Goal: Share content: Distribute website content to other platforms or users

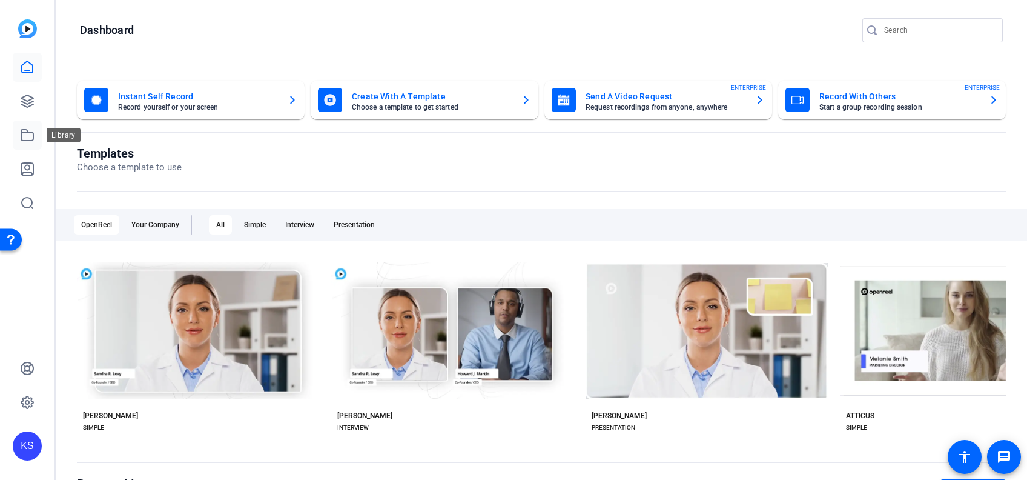
click at [22, 134] on icon at bounding box center [27, 135] width 15 height 15
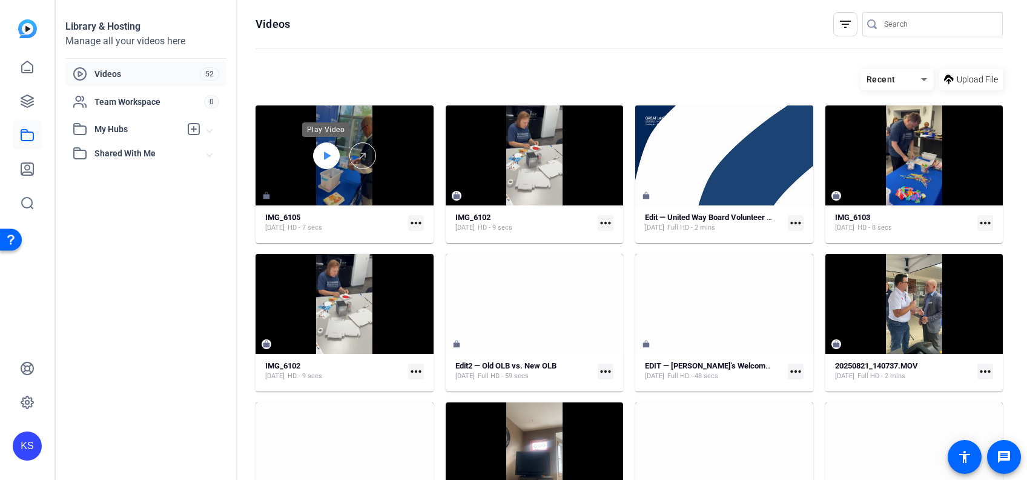
click at [330, 156] on div at bounding box center [326, 155] width 27 height 27
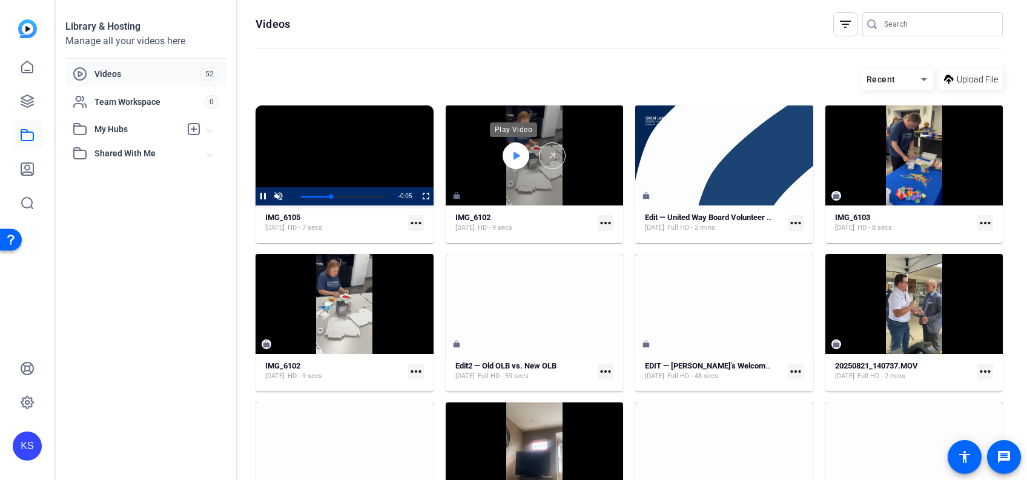
click at [516, 156] on icon at bounding box center [516, 155] width 10 height 15
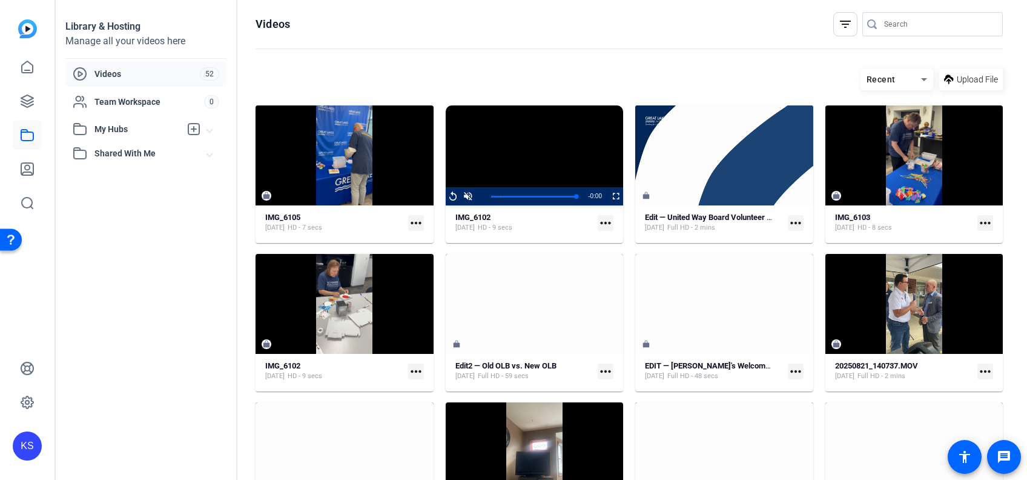
click at [411, 221] on mat-icon "more_horiz" at bounding box center [416, 223] width 16 height 16
click at [621, 62] on div at bounding box center [513, 240] width 1027 height 480
click at [151, 325] on div "Library & Hosting Manage all your videos here Videos 52 Team Workspace 0 My Hub…" at bounding box center [147, 240] width 182 height 480
click at [962, 460] on mat-icon "accessibility" at bounding box center [964, 456] width 15 height 15
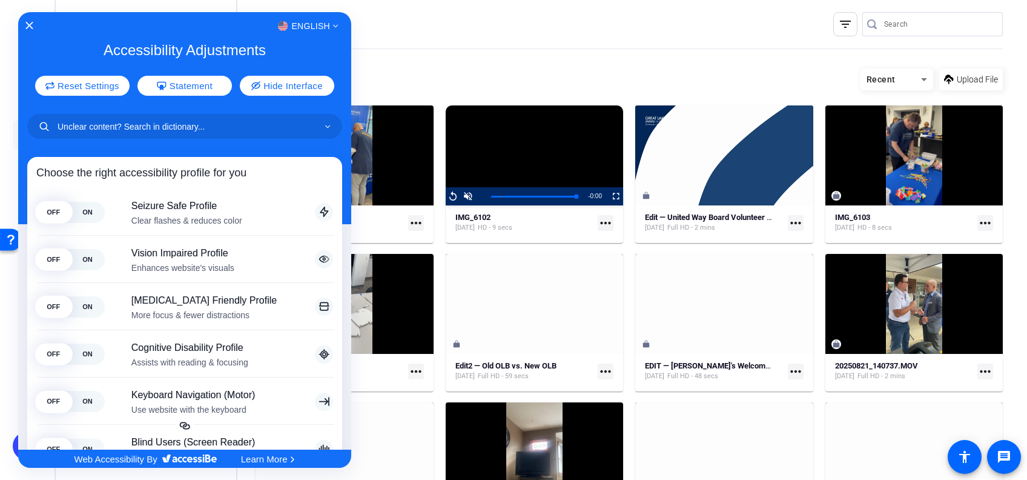
click at [864, 451] on div at bounding box center [513, 240] width 1027 height 480
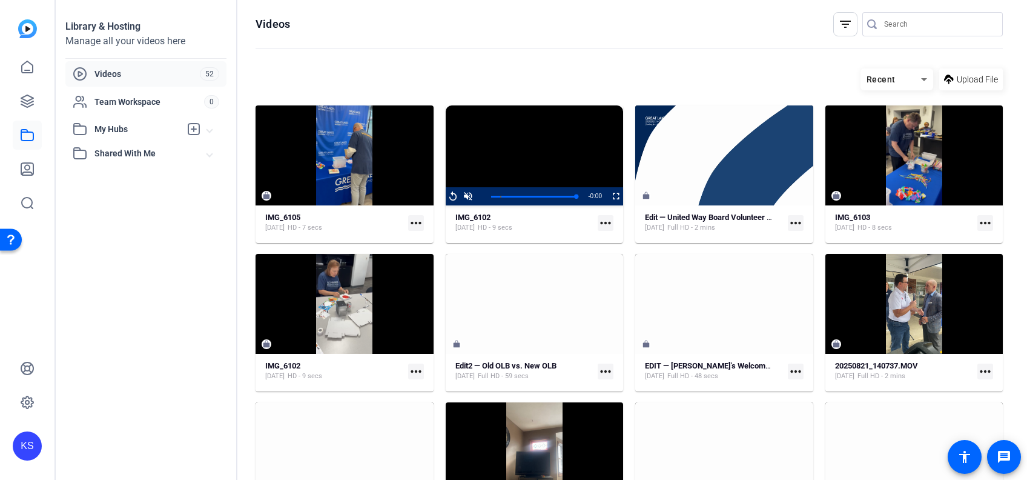
click at [838, 31] on mat-icon "filter_list" at bounding box center [845, 24] width 15 height 15
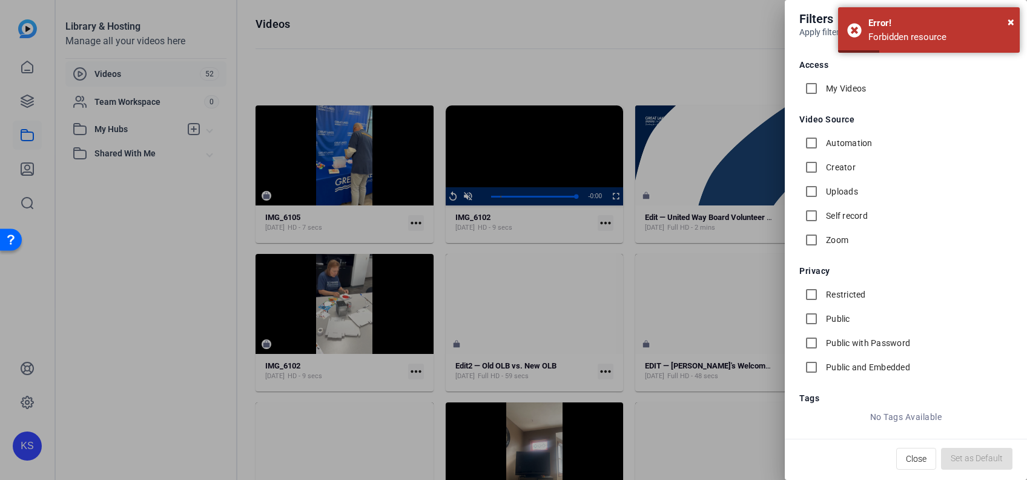
click at [727, 48] on div at bounding box center [513, 240] width 1027 height 480
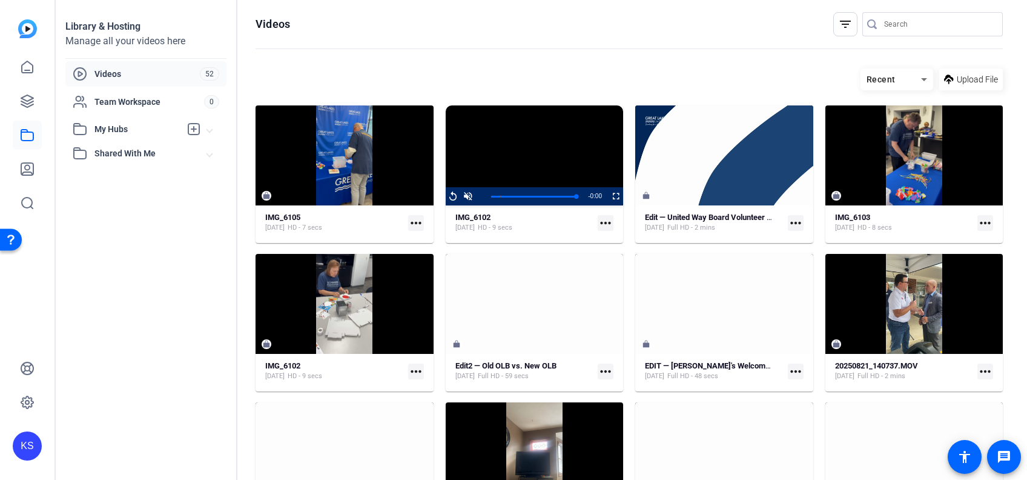
click at [754, 23] on openreel-page-title "Videos filter_list" at bounding box center [629, 24] width 747 height 24
click at [384, 189] on div at bounding box center [345, 155] width 178 height 100
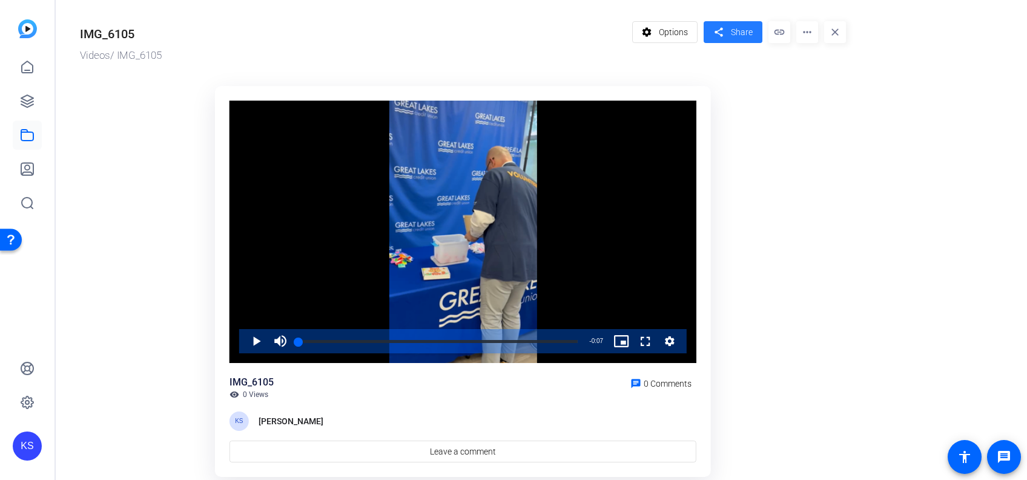
click at [735, 30] on span "Share" at bounding box center [742, 32] width 22 height 13
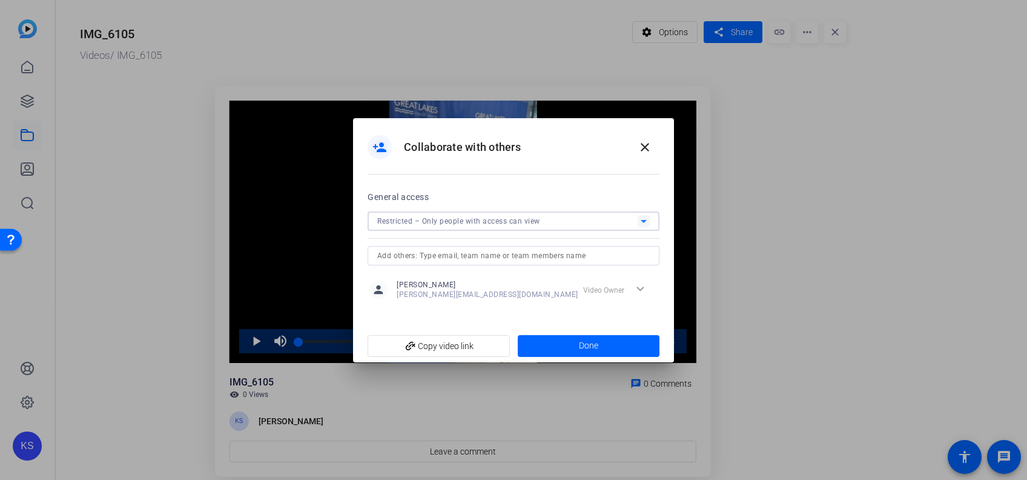
click at [646, 218] on icon at bounding box center [643, 221] width 15 height 15
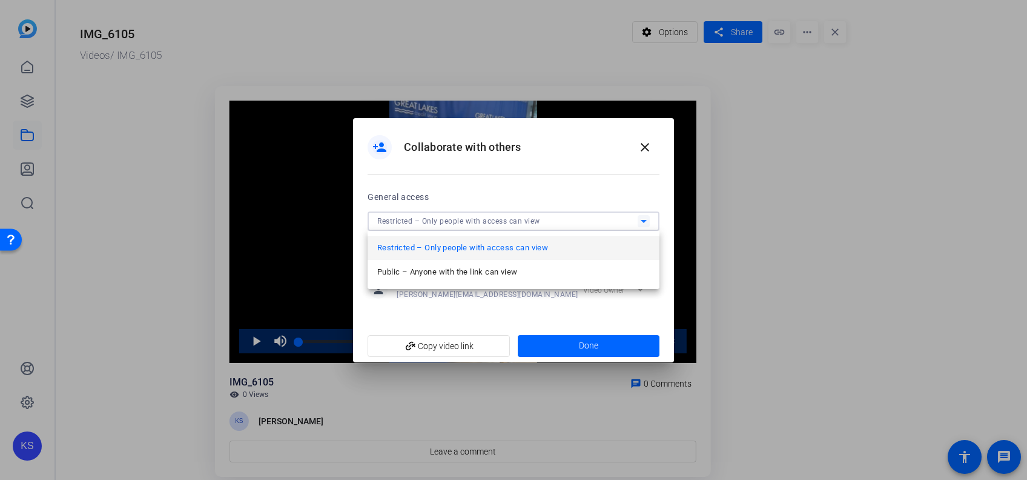
click at [639, 217] on div at bounding box center [513, 240] width 1027 height 480
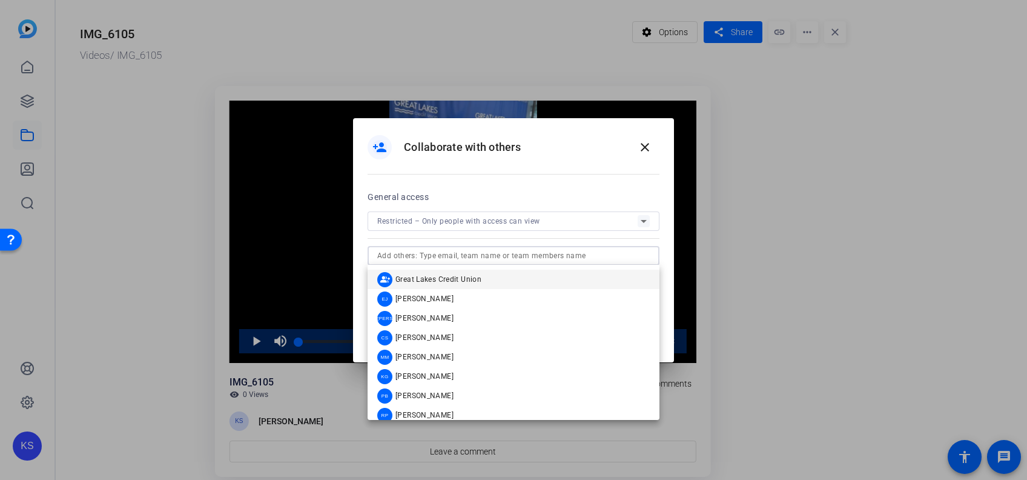
click at [613, 257] on input "text" at bounding box center [513, 255] width 273 height 15
click at [613, 243] on div "General access Restricted – Only people with access can view" at bounding box center [514, 228] width 292 height 76
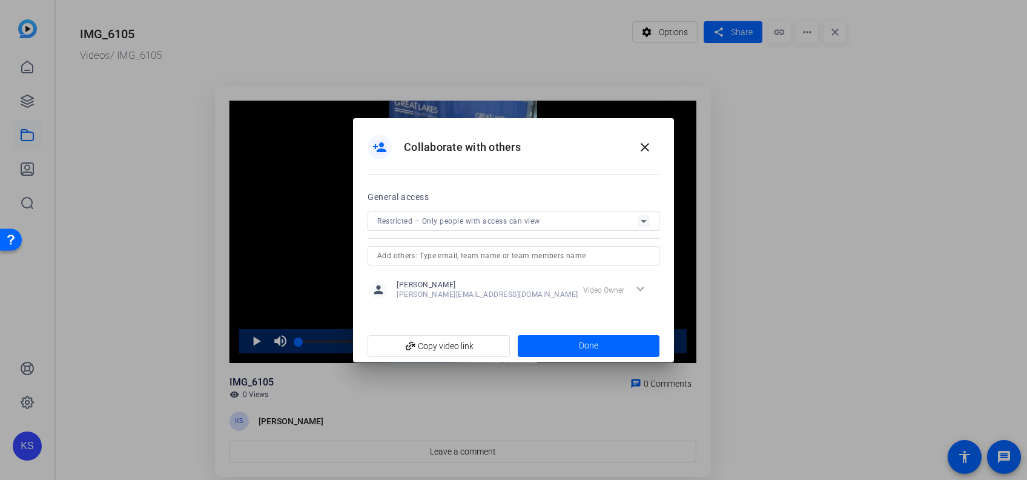
click at [611, 249] on input "text" at bounding box center [513, 255] width 273 height 15
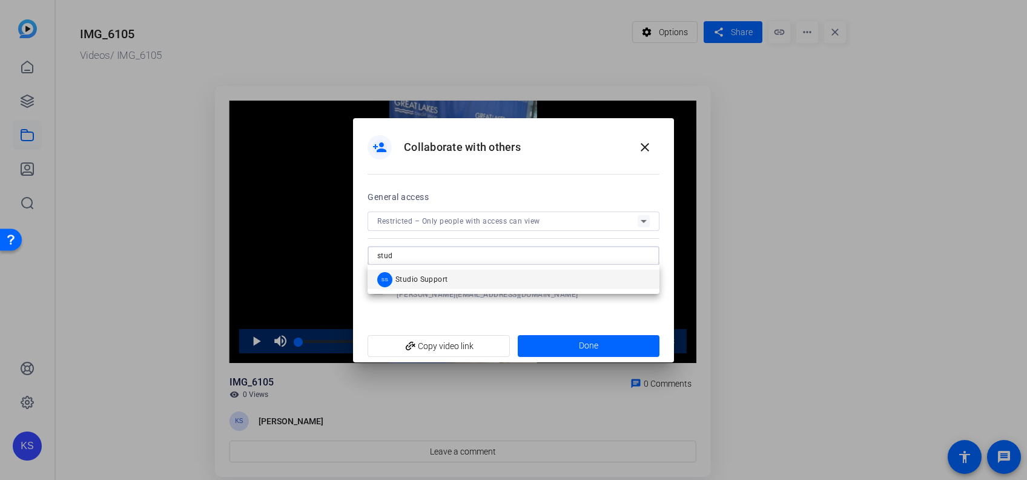
type input "stud"
click at [569, 278] on mat-option "SS Studio Support" at bounding box center [514, 278] width 292 height 19
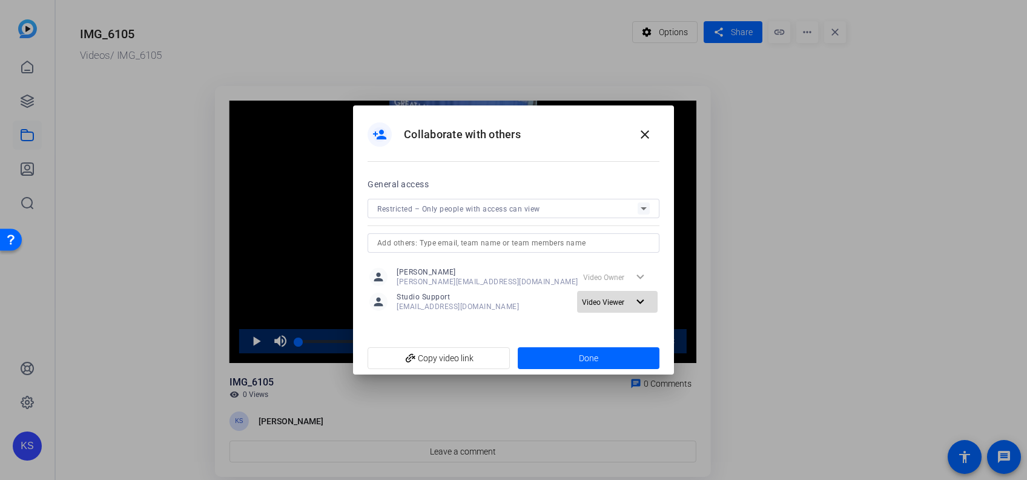
click at [641, 305] on mat-icon "expand_more" at bounding box center [640, 301] width 15 height 15
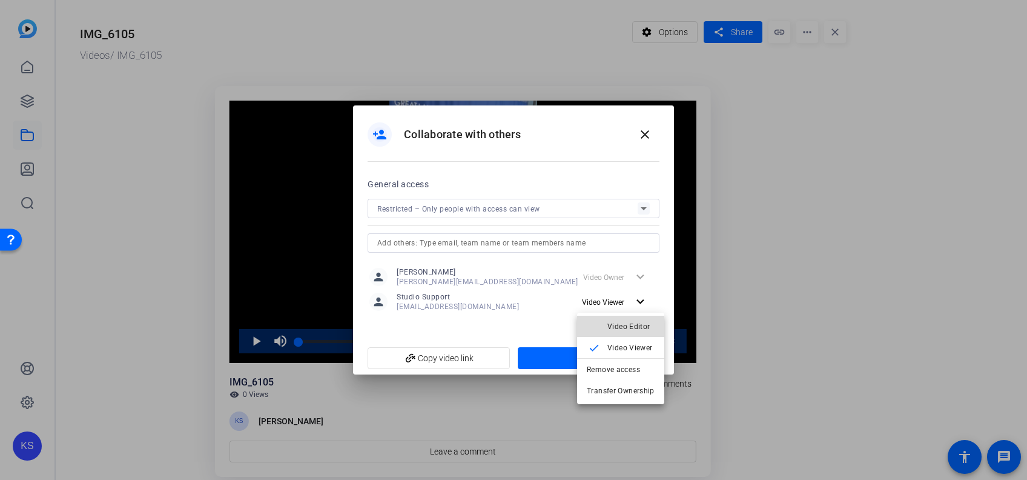
click at [634, 327] on span "Video Editor" at bounding box center [628, 326] width 43 height 8
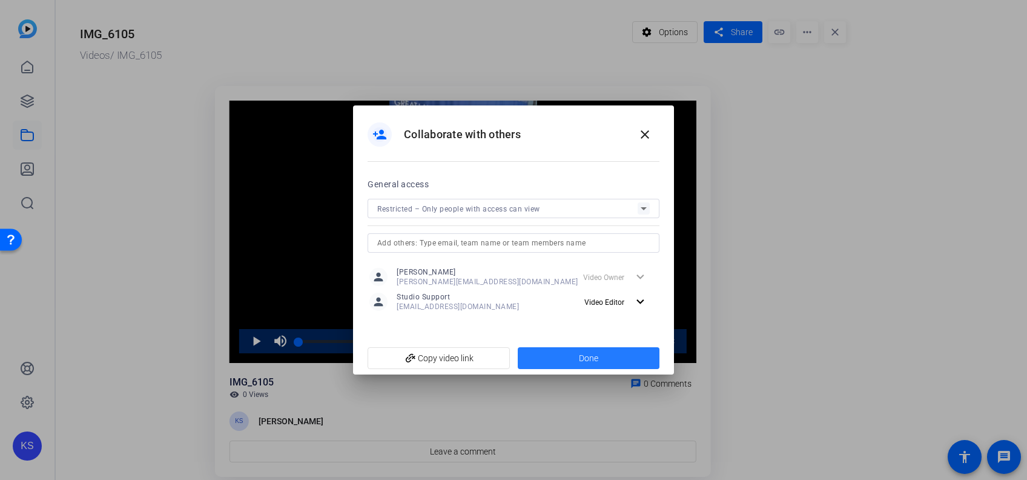
click at [587, 360] on span "Done" at bounding box center [588, 358] width 19 height 13
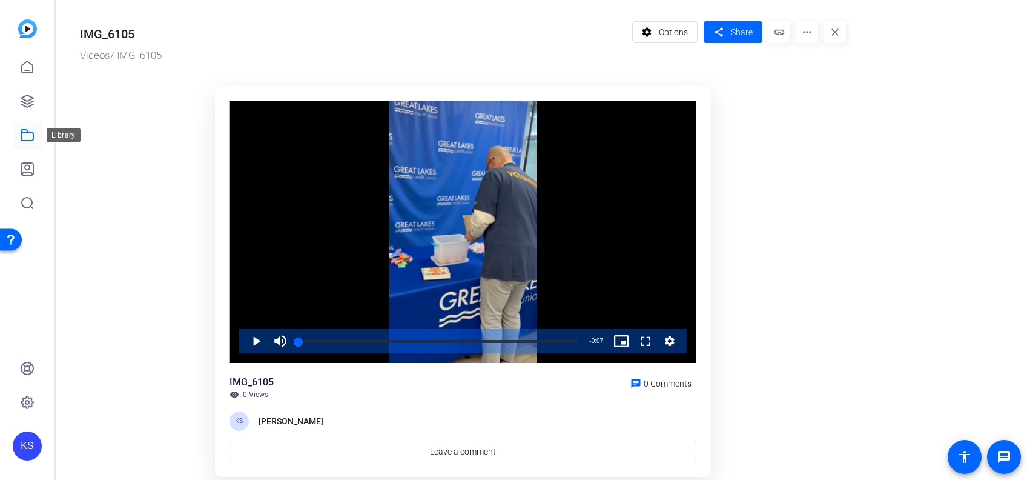
click at [31, 129] on icon at bounding box center [27, 135] width 15 height 15
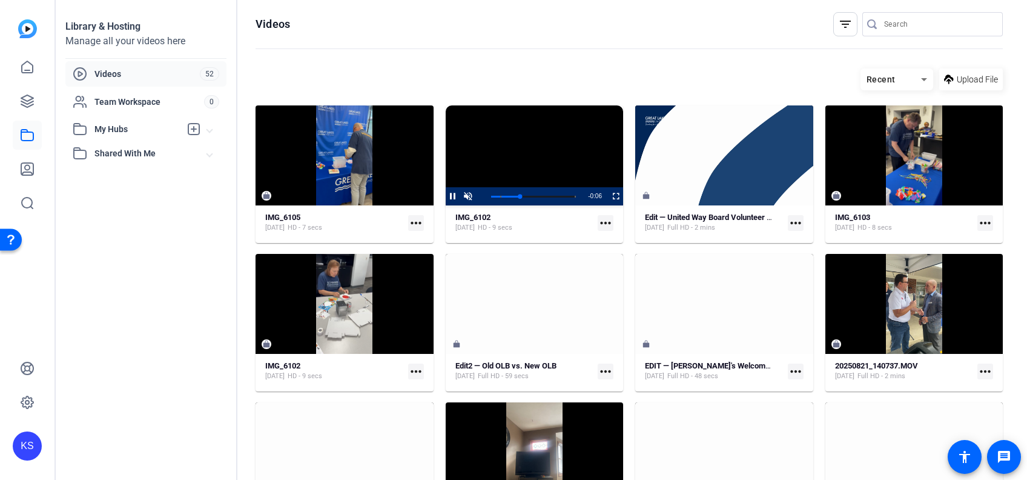
click at [549, 170] on video "Video Player" at bounding box center [535, 155] width 178 height 100
click at [567, 222] on div "IMG_6102 [DATE] HD - 9 secs" at bounding box center [524, 223] width 138 height 20
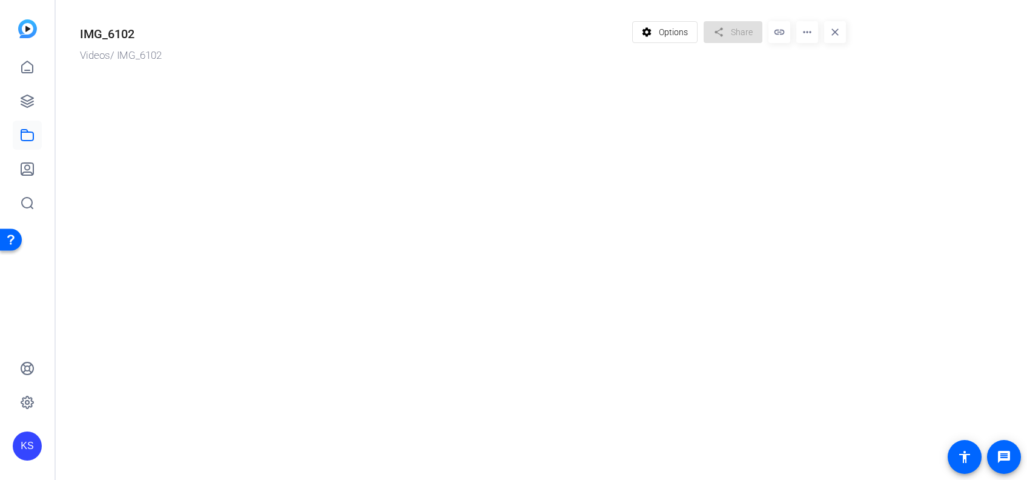
click at [459, 205] on mat-drawer-content "IMG_6102 Videos / IMG_6102 settings Options share Share link more_horiz close" at bounding box center [538, 240] width 965 height 480
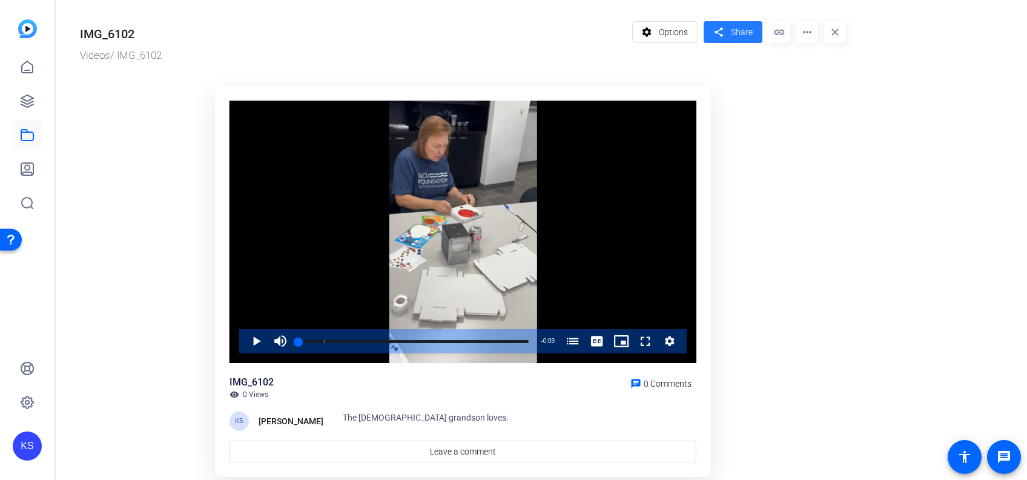
click at [745, 27] on span "Share" at bounding box center [742, 32] width 22 height 13
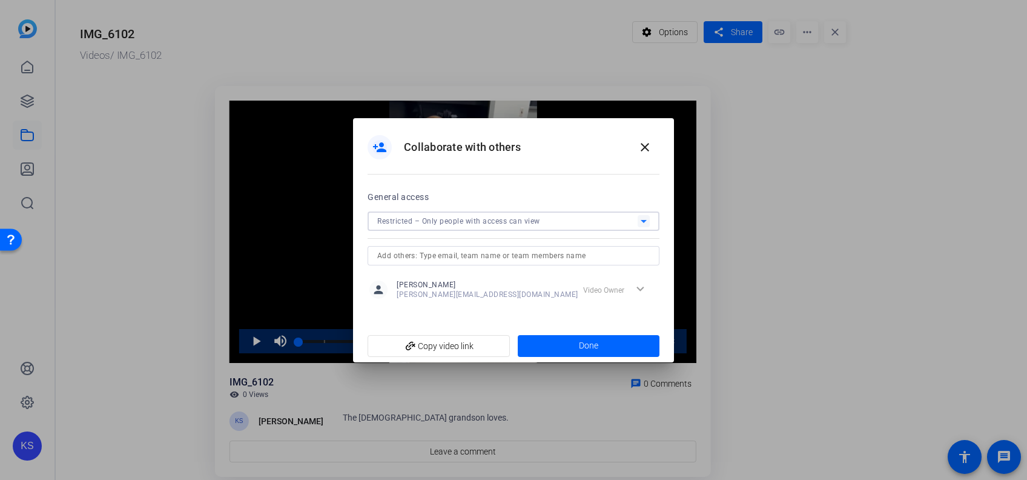
click at [649, 220] on icon at bounding box center [643, 221] width 15 height 15
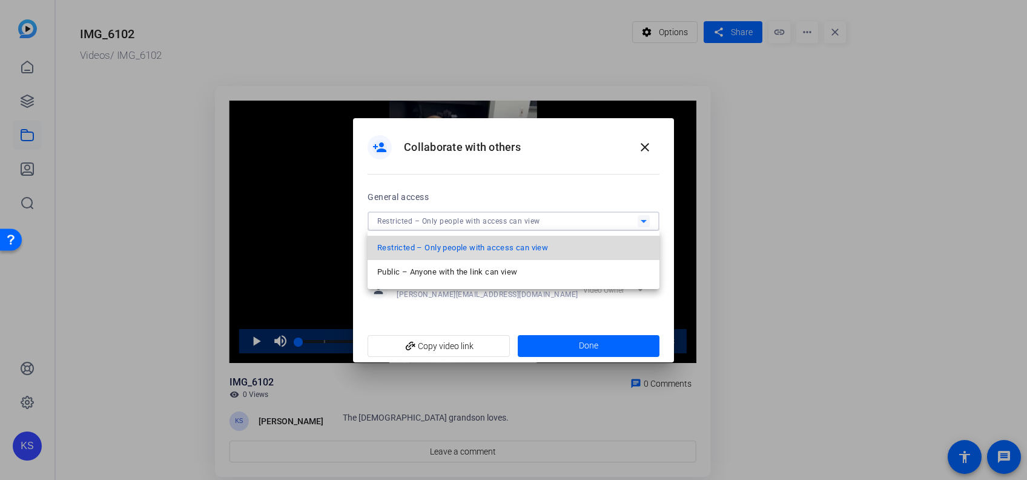
click at [609, 245] on mat-option "Restricted – Only people with access can view" at bounding box center [514, 248] width 292 height 24
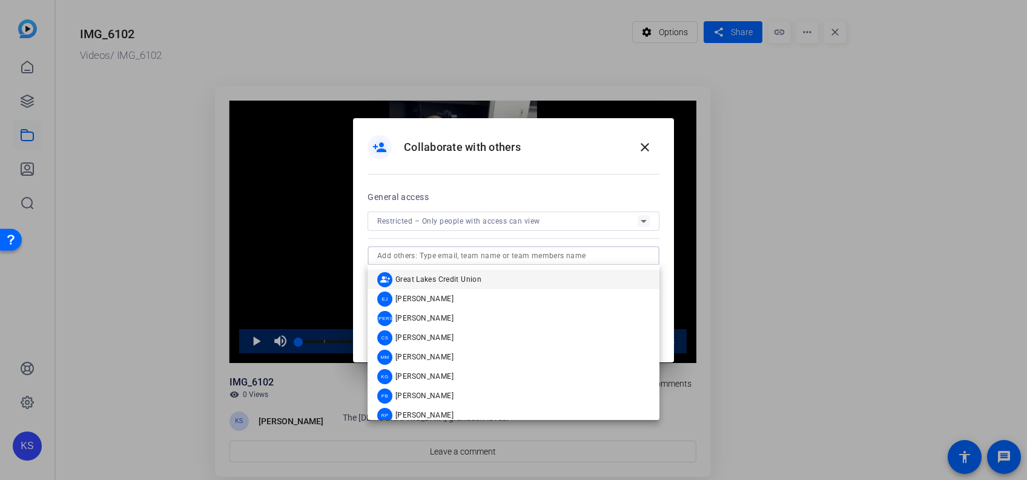
click at [642, 258] on input "text" at bounding box center [513, 255] width 273 height 15
click at [642, 258] on input "s" at bounding box center [513, 255] width 273 height 15
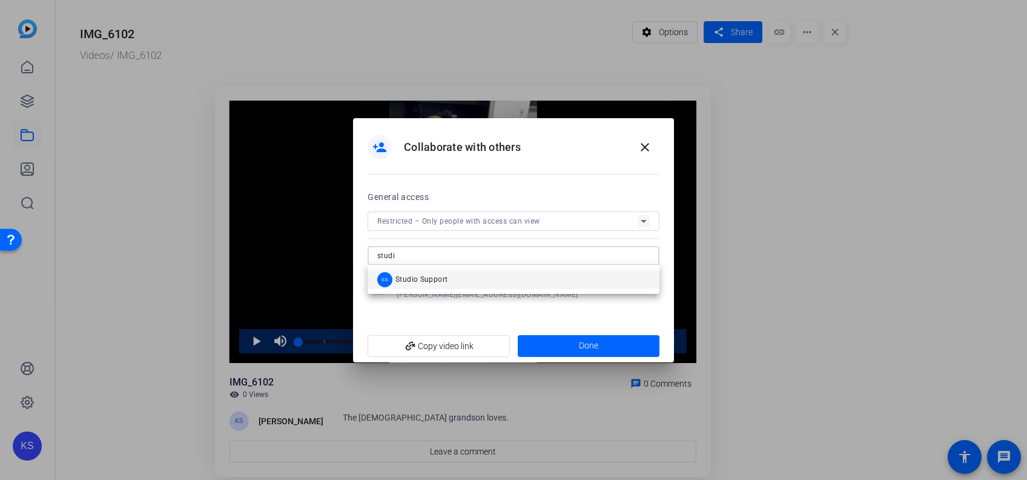
type input "studi"
click at [508, 285] on mat-option "SS Studio Support" at bounding box center [514, 278] width 292 height 19
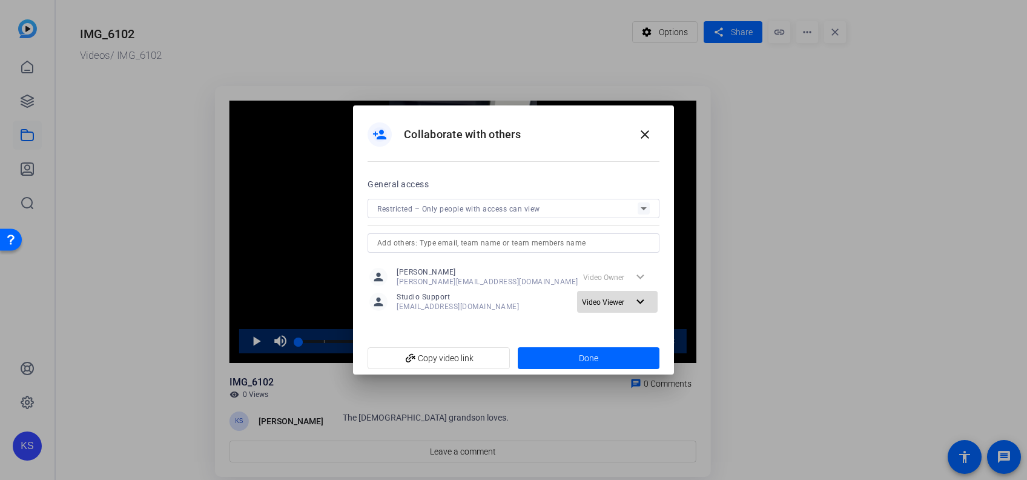
click at [638, 304] on mat-icon "expand_more" at bounding box center [640, 301] width 15 height 15
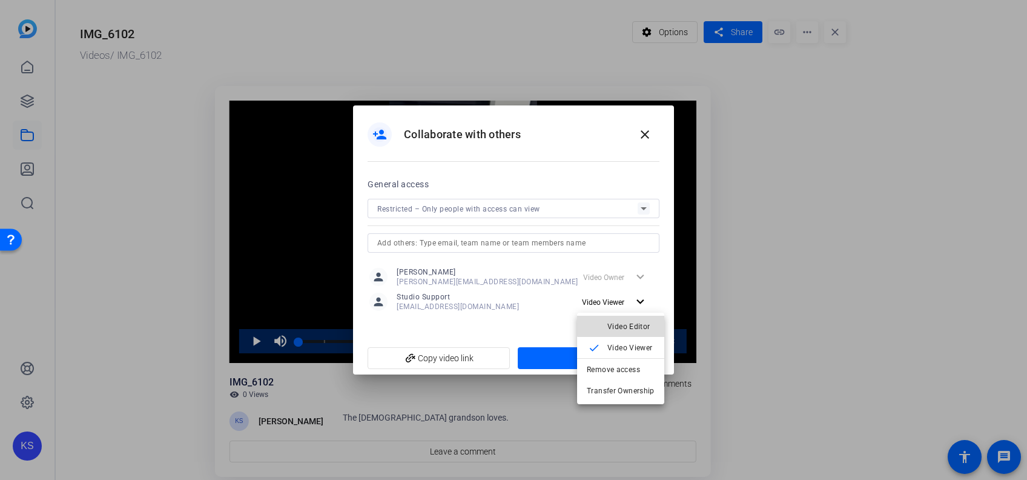
click at [626, 325] on span "Video Editor" at bounding box center [628, 326] width 43 height 8
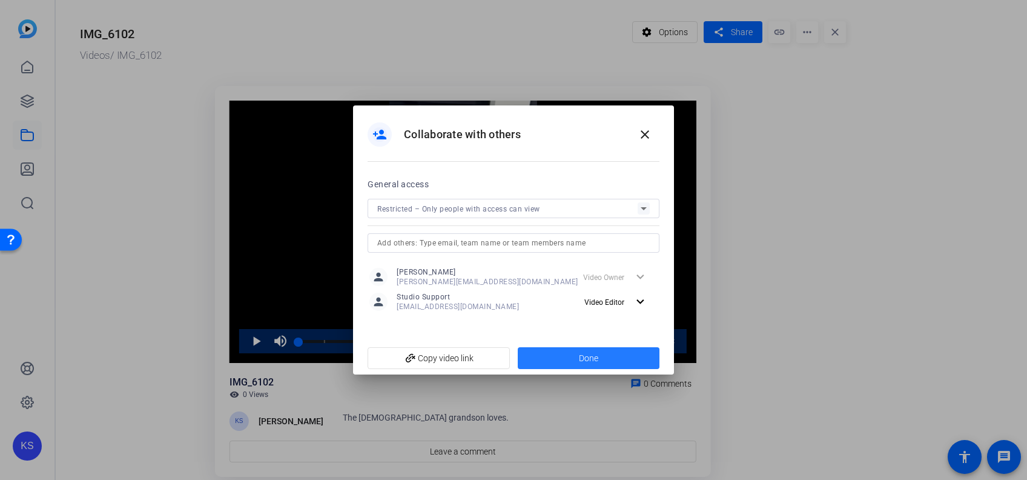
click at [573, 359] on span at bounding box center [589, 357] width 142 height 29
